Goal: Task Accomplishment & Management: Use online tool/utility

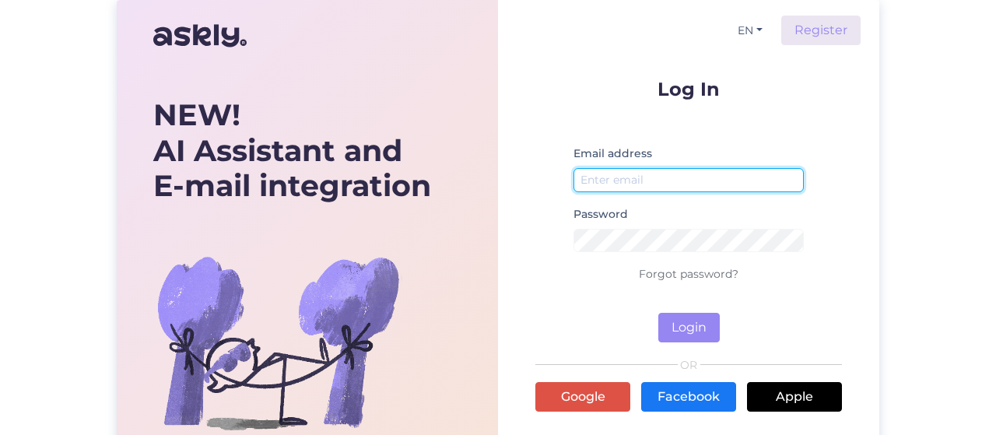
click at [616, 172] on input "email" at bounding box center [689, 180] width 230 height 24
click at [603, 179] on input "email" at bounding box center [689, 180] width 230 height 24
click at [678, 186] on input "email" at bounding box center [689, 180] width 230 height 24
type input "[PERSON_NAME][EMAIL_ADDRESS][DOMAIN_NAME]"
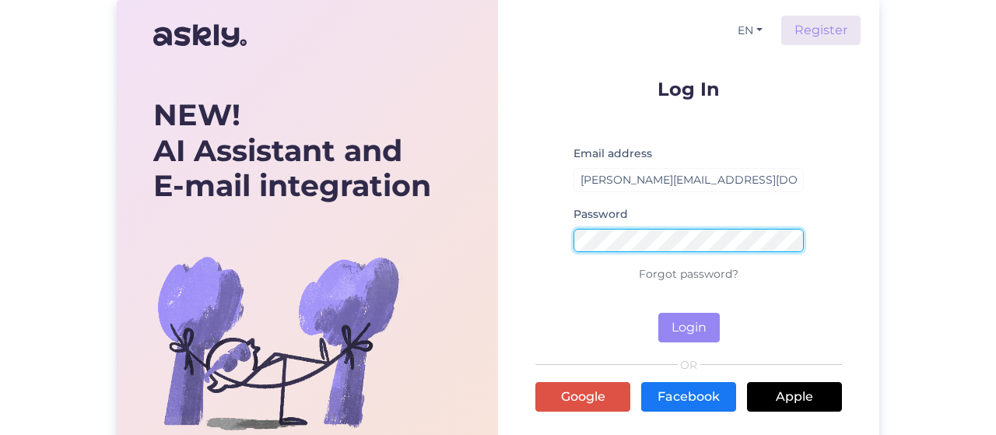
click at [659, 313] on button "Login" at bounding box center [689, 328] width 61 height 30
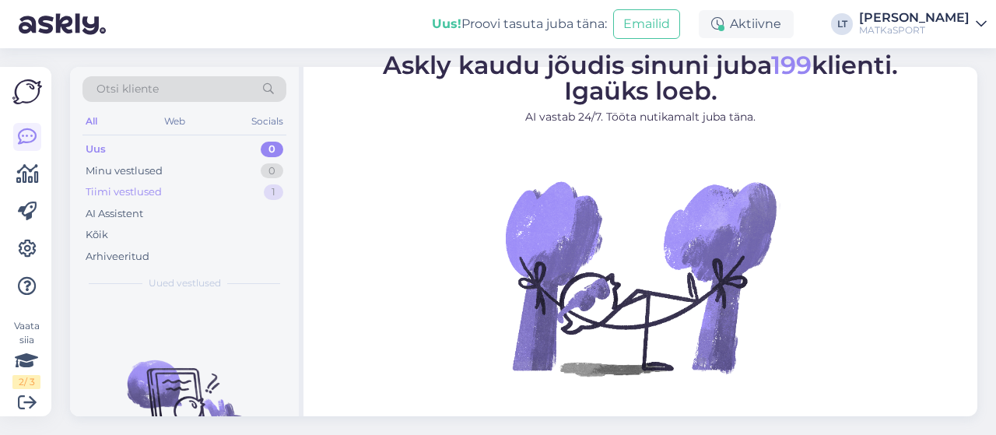
click at [132, 196] on div "Tiimi vestlused" at bounding box center [124, 192] width 76 height 16
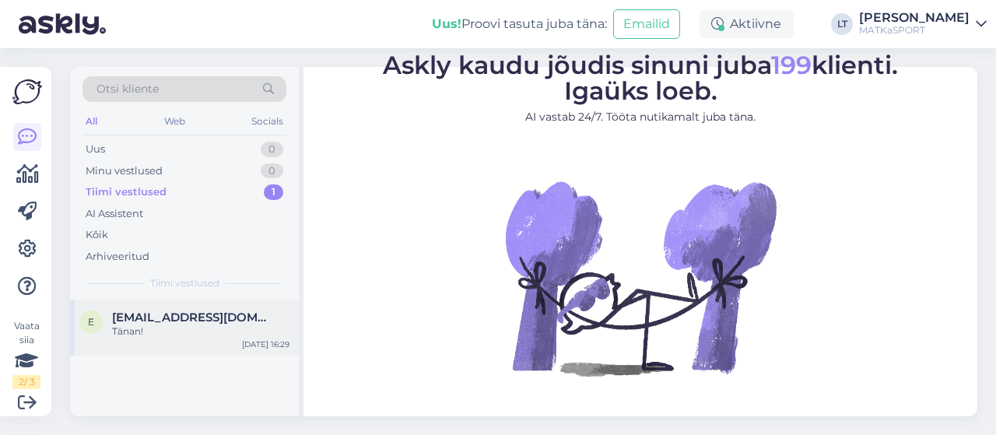
click at [162, 318] on span "[EMAIL_ADDRESS][DOMAIN_NAME]" at bounding box center [193, 318] width 162 height 14
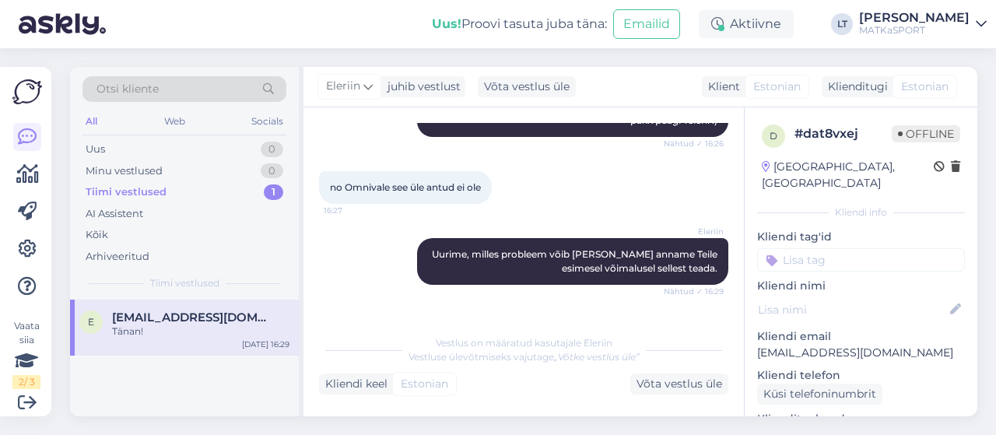
scroll to position [642, 0]
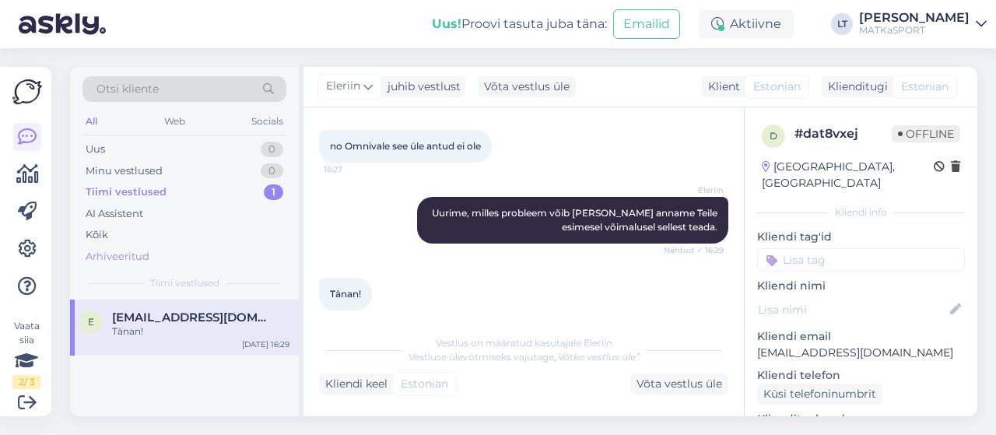
click at [160, 251] on div "Arhiveeritud" at bounding box center [185, 257] width 204 height 22
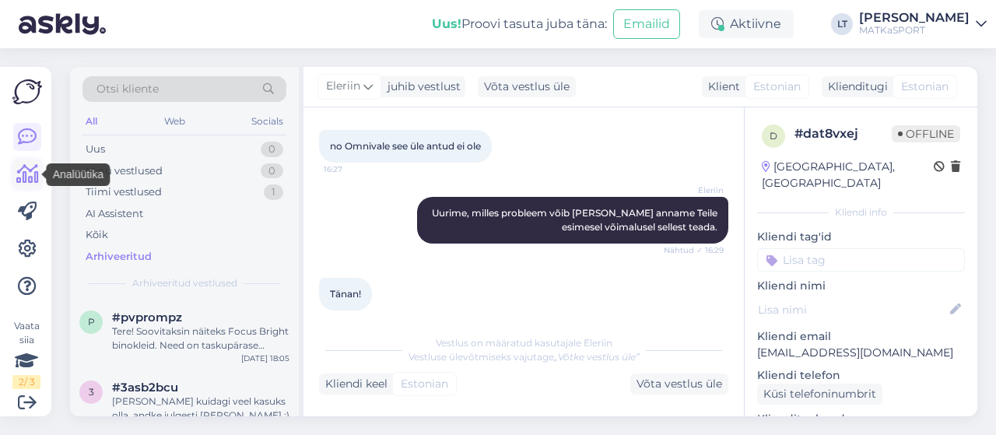
click at [29, 177] on icon at bounding box center [27, 174] width 23 height 19
